Goal: Transaction & Acquisition: Purchase product/service

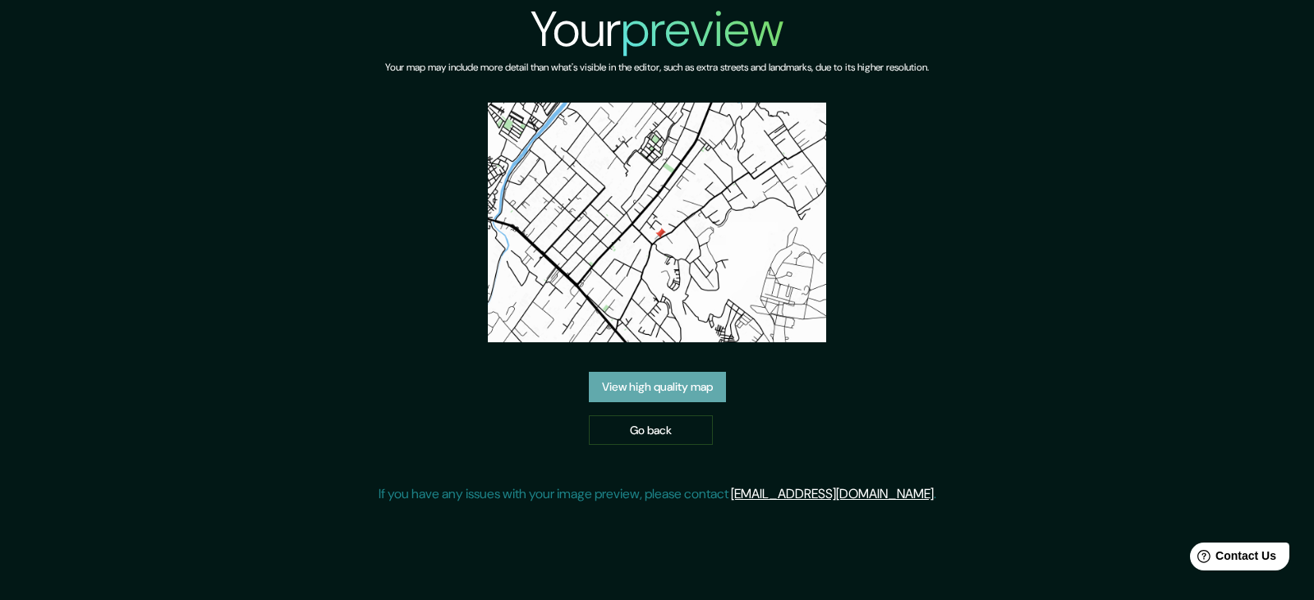
click at [643, 394] on link "View high quality map" at bounding box center [657, 387] width 137 height 30
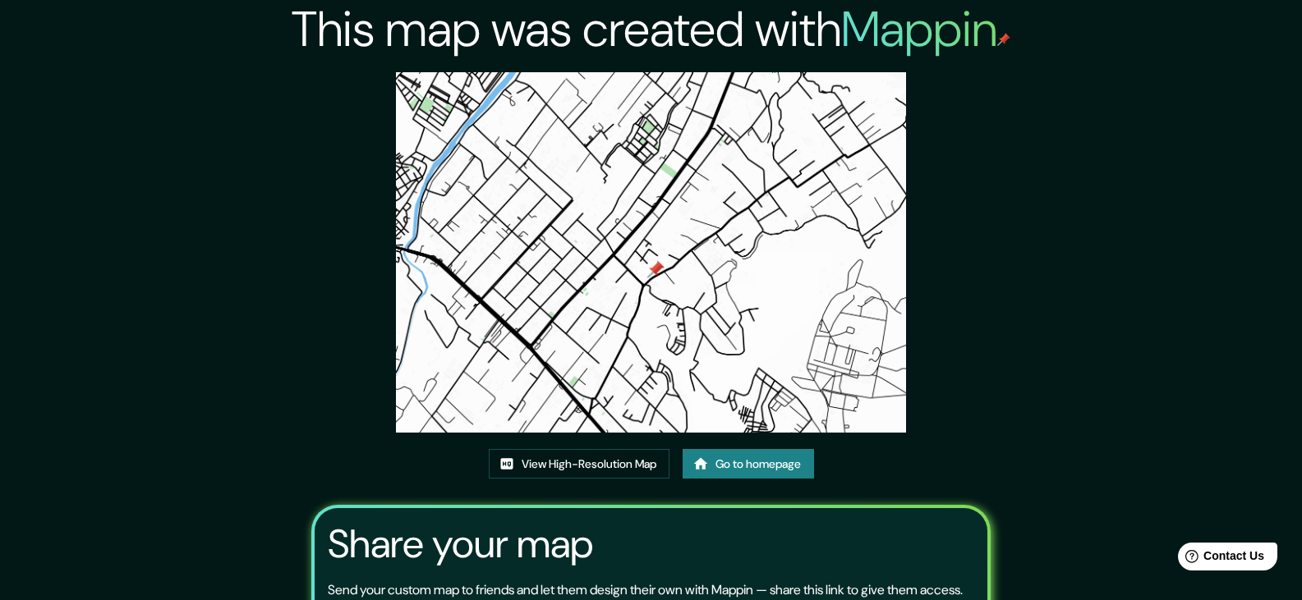
click at [733, 468] on link "Go to homepage" at bounding box center [747, 464] width 131 height 30
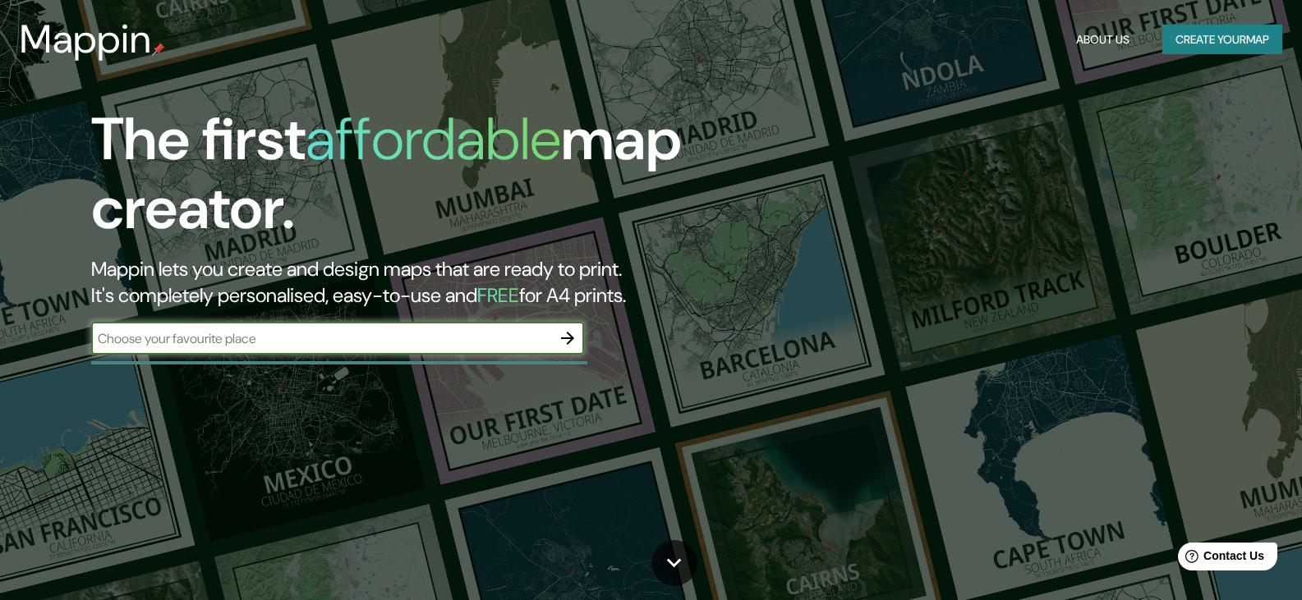
click at [557, 334] on button "button" at bounding box center [567, 338] width 33 height 33
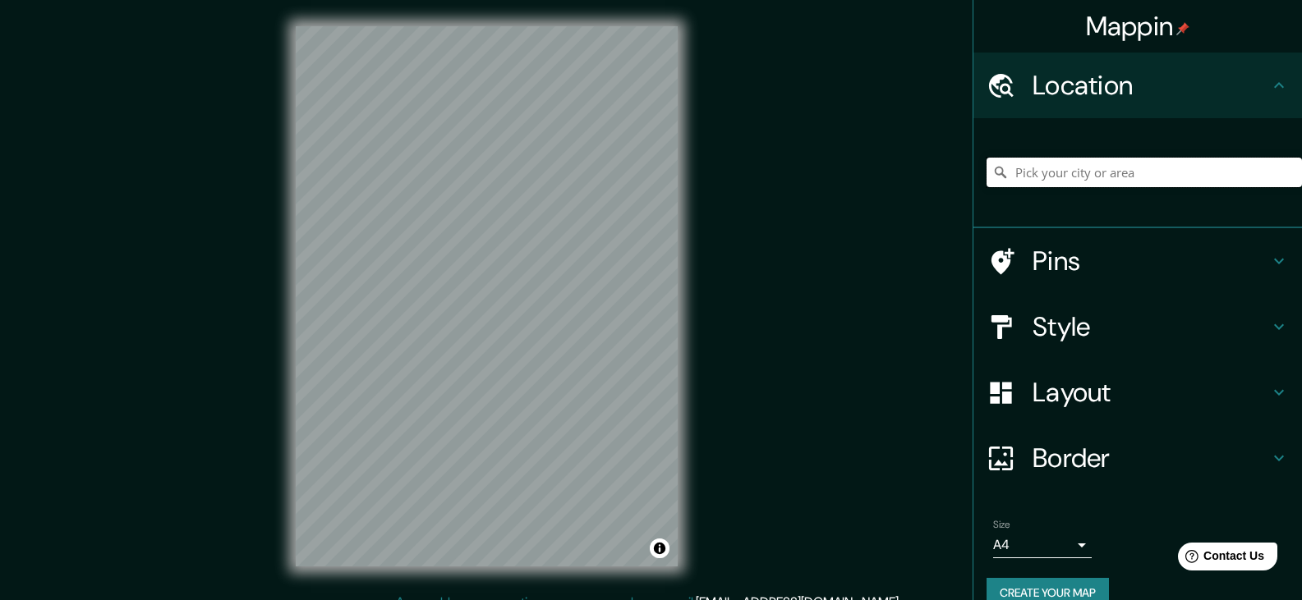
click at [1059, 177] on input "Pick your city or area" at bounding box center [1143, 173] width 315 height 30
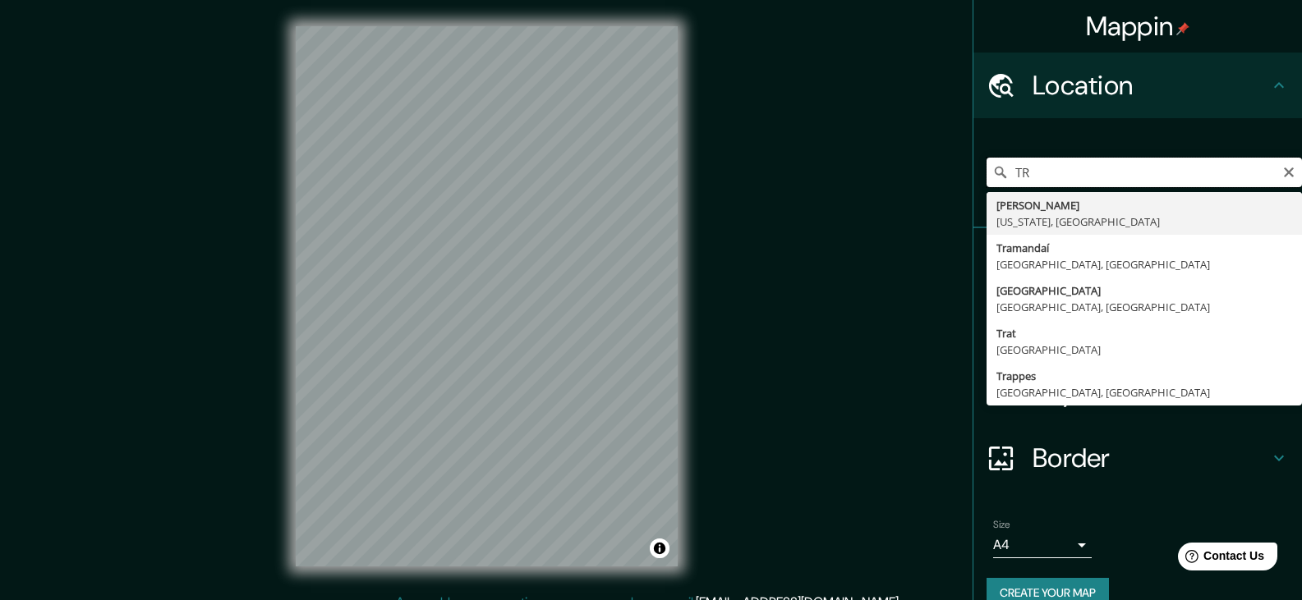
type input "T"
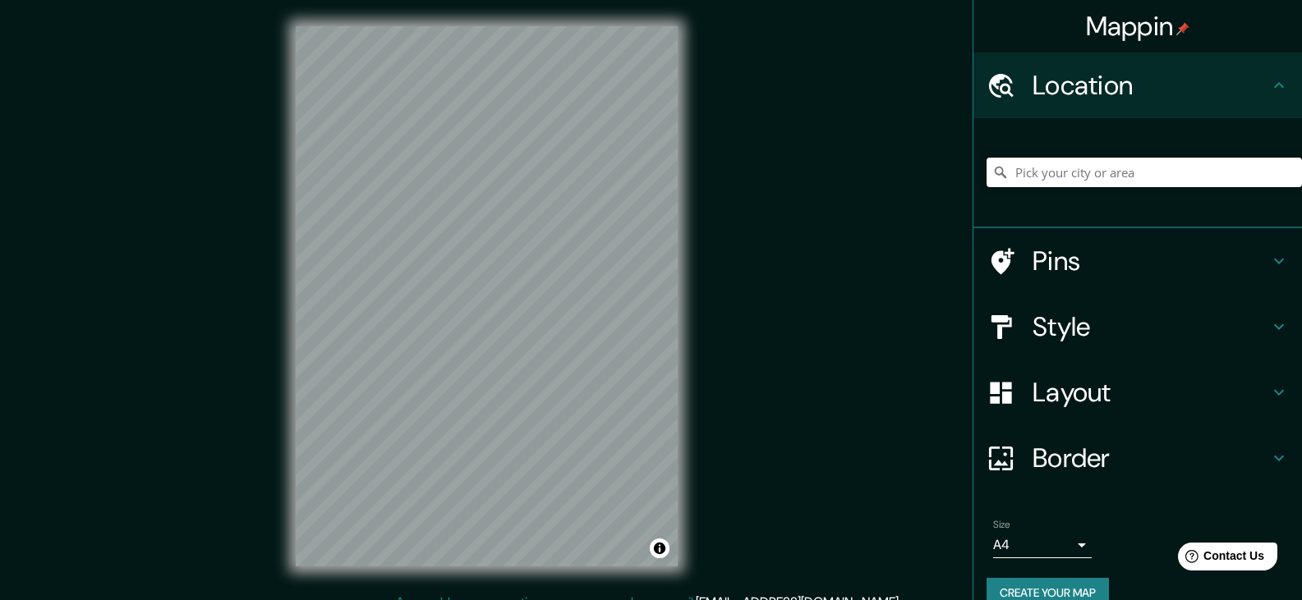
type input "C"
click at [1075, 338] on h4 "Style" at bounding box center [1150, 326] width 237 height 33
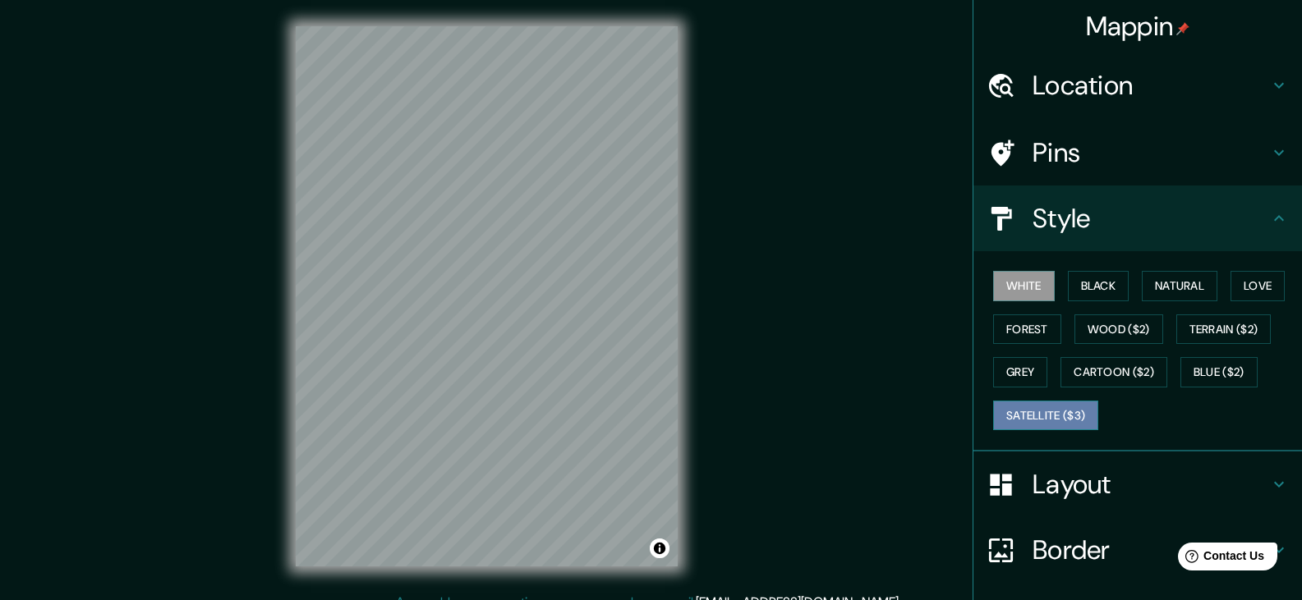
click at [1052, 416] on button "Satellite ($3)" at bounding box center [1045, 416] width 105 height 30
click at [1095, 85] on h4 "Location" at bounding box center [1150, 85] width 237 height 33
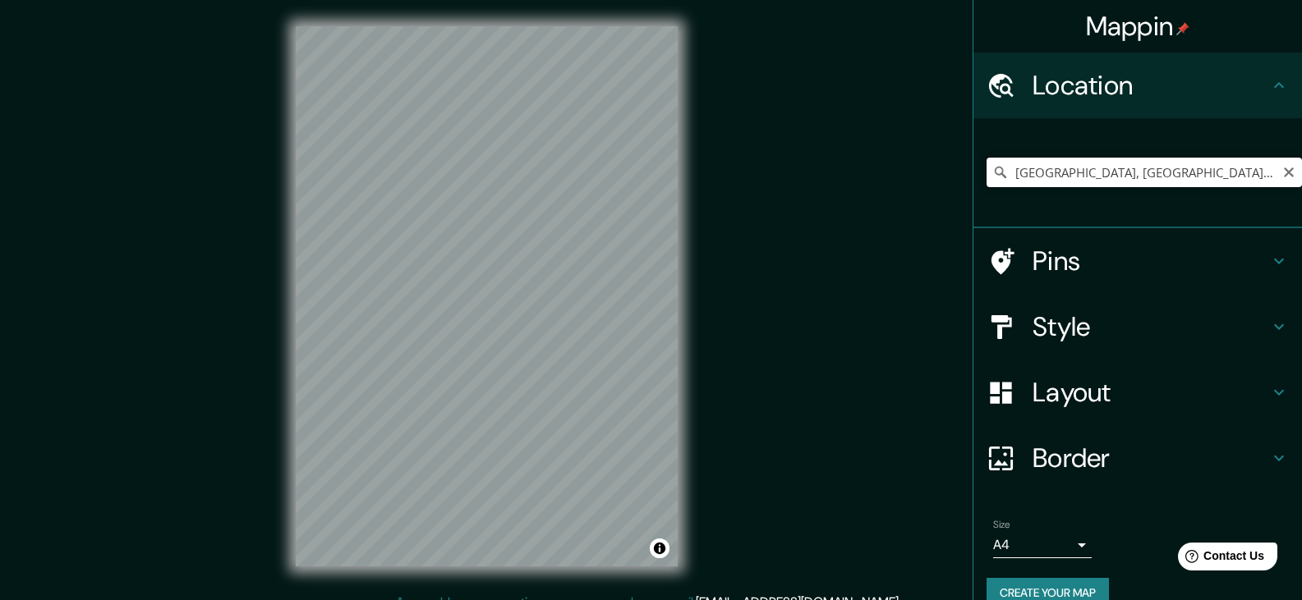
drag, startPoint x: 1083, startPoint y: 161, endPoint x: 1100, endPoint y: 177, distance: 22.7
click at [1084, 161] on input "[GEOGRAPHIC_DATA], [GEOGRAPHIC_DATA], [GEOGRAPHIC_DATA], [GEOGRAPHIC_DATA]" at bounding box center [1143, 173] width 315 height 30
drag, startPoint x: 1091, startPoint y: 175, endPoint x: 1028, endPoint y: 173, distance: 63.3
click at [1028, 173] on input "[GEOGRAPHIC_DATA], [GEOGRAPHIC_DATA], [GEOGRAPHIC_DATA], [GEOGRAPHIC_DATA]" at bounding box center [1143, 173] width 315 height 30
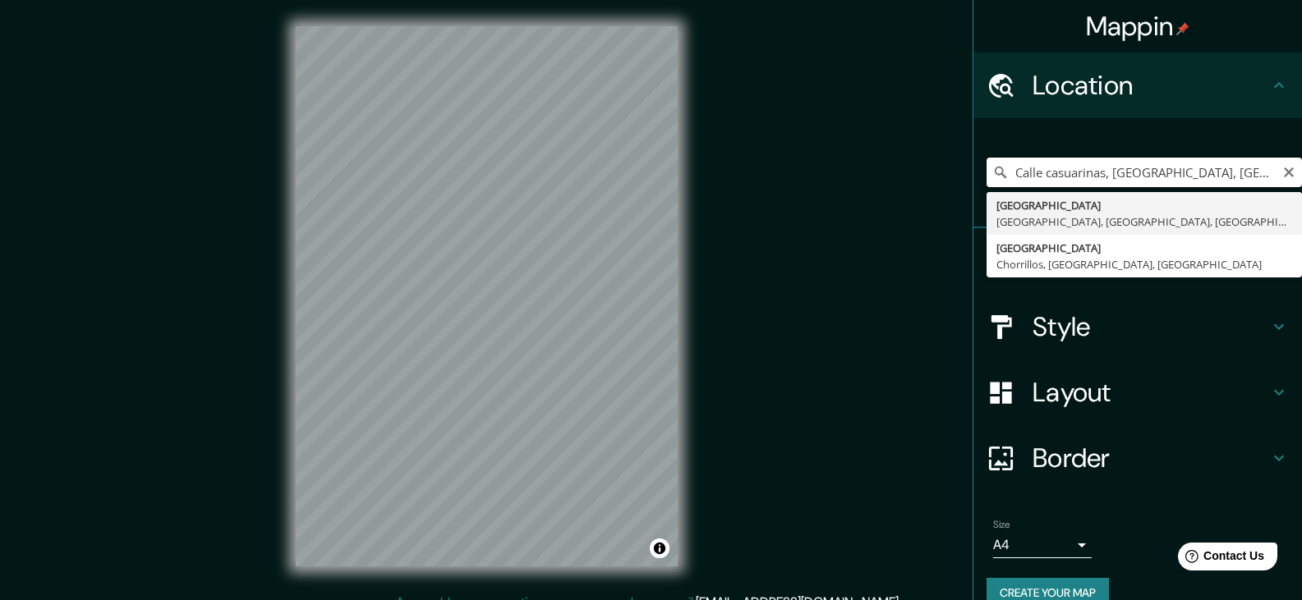
click at [1188, 172] on input "Calle casuarinas, [GEOGRAPHIC_DATA], [GEOGRAPHIC_DATA], [GEOGRAPHIC_DATA]" at bounding box center [1143, 173] width 315 height 30
click at [1246, 174] on input "Calle casuarinas, [GEOGRAPHIC_DATA], [GEOGRAPHIC_DATA], [GEOGRAPHIC_DATA]" at bounding box center [1143, 173] width 315 height 30
click at [1133, 176] on input "Calle casuarinas, [GEOGRAPHIC_DATA], [GEOGRAPHIC_DATA], [GEOGRAPHIC_DATA]" at bounding box center [1143, 173] width 315 height 30
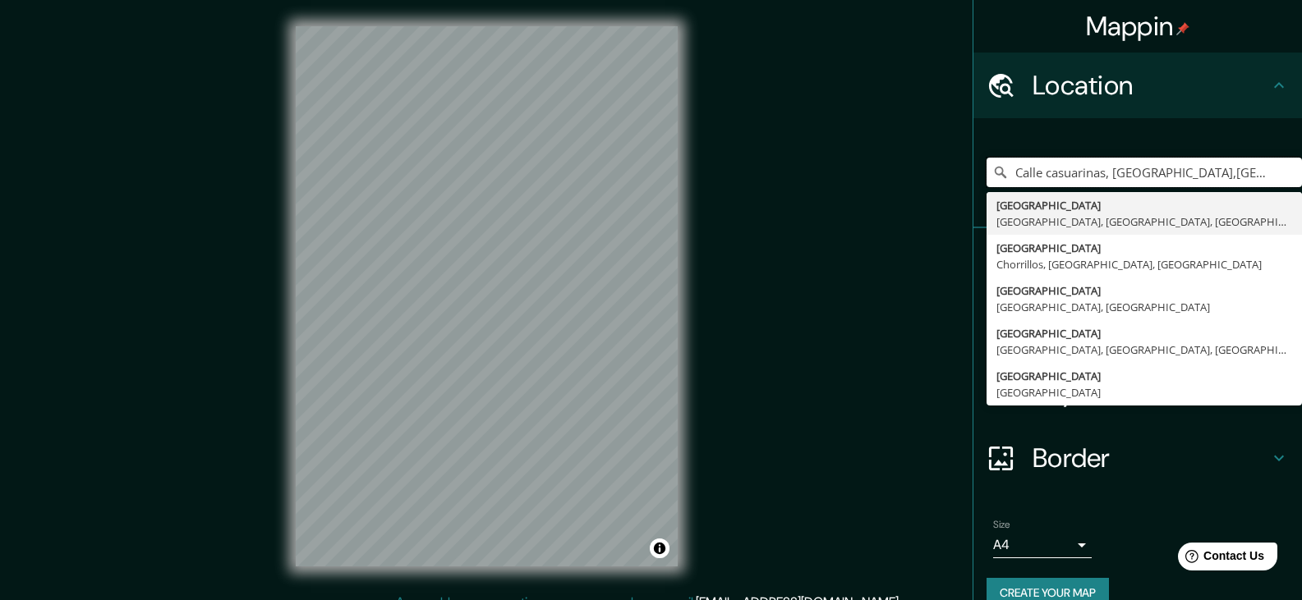
drag, startPoint x: 1096, startPoint y: 176, endPoint x: 936, endPoint y: 170, distance: 159.4
click at [936, 170] on div "Mappin Location [GEOGRAPHIC_DATA], [GEOGRAPHIC_DATA],[GEOGRAPHIC_DATA], [GEOGRA…" at bounding box center [651, 309] width 1302 height 619
click at [1005, 178] on input ", [GEOGRAPHIC_DATA],[GEOGRAPHIC_DATA], [GEOGRAPHIC_DATA], [GEOGRAPHIC_DATA]" at bounding box center [1143, 173] width 315 height 30
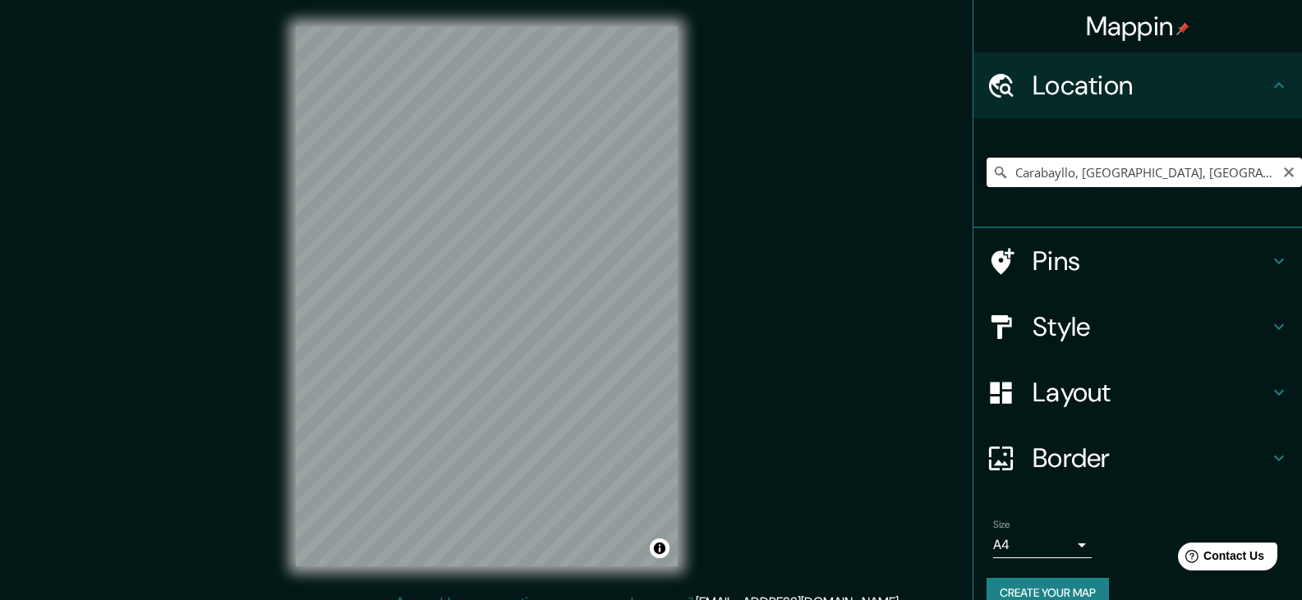
click at [1065, 168] on input "Carabayllo, [GEOGRAPHIC_DATA], [GEOGRAPHIC_DATA], [GEOGRAPHIC_DATA]" at bounding box center [1143, 173] width 315 height 30
click at [1060, 174] on input "Carabayllo, [GEOGRAPHIC_DATA], [GEOGRAPHIC_DATA], [GEOGRAPHIC_DATA]" at bounding box center [1143, 173] width 315 height 30
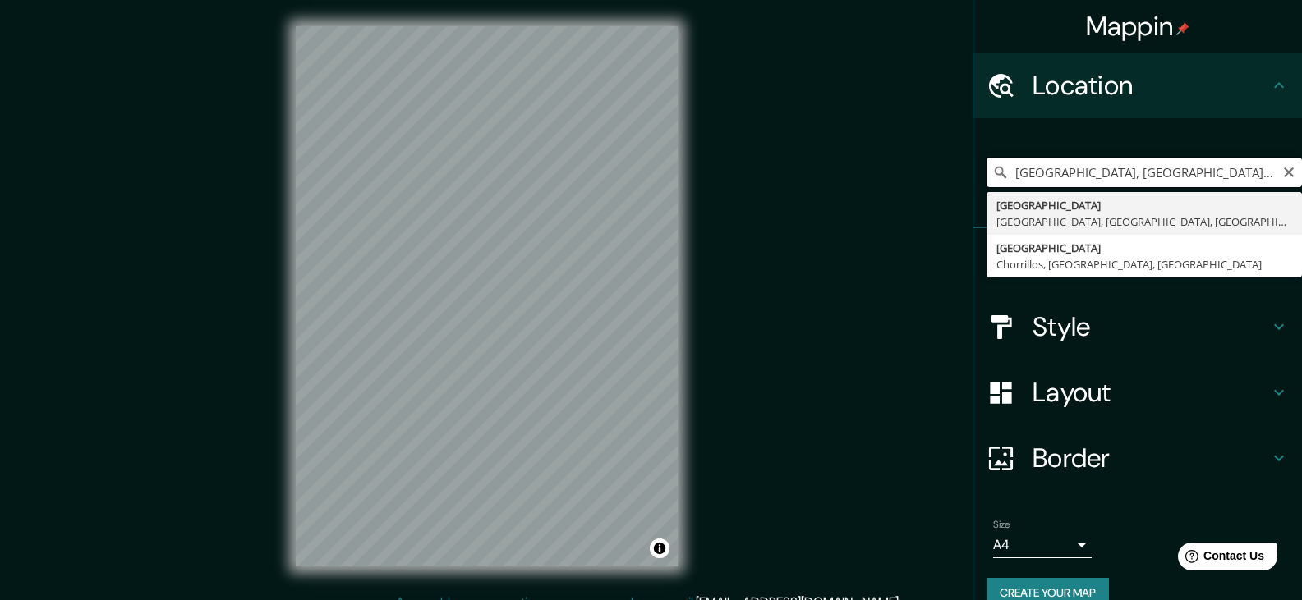
type input "[GEOGRAPHIC_DATA], [GEOGRAPHIC_DATA], [GEOGRAPHIC_DATA], [GEOGRAPHIC_DATA]"
